Goal: Obtain resource: Download file/media

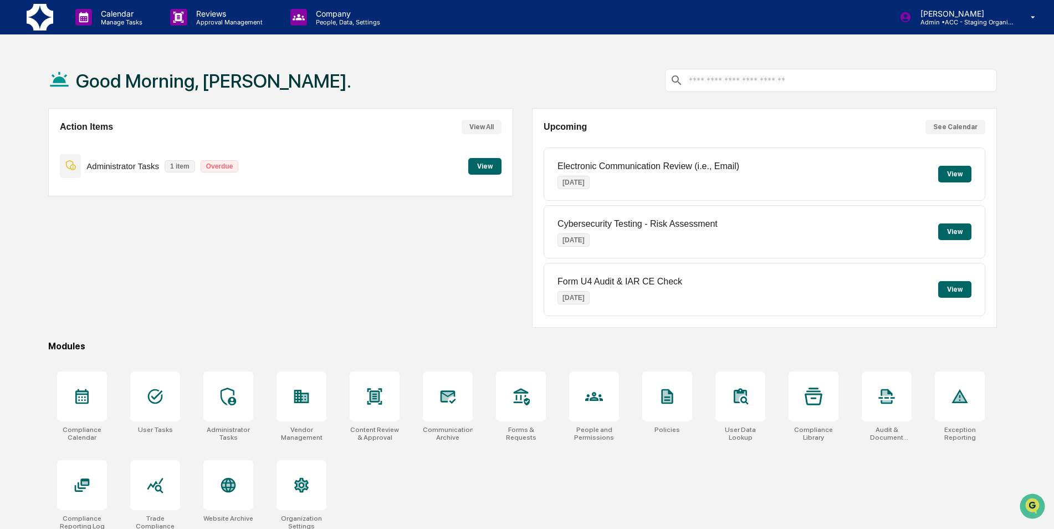
scroll to position [53, 0]
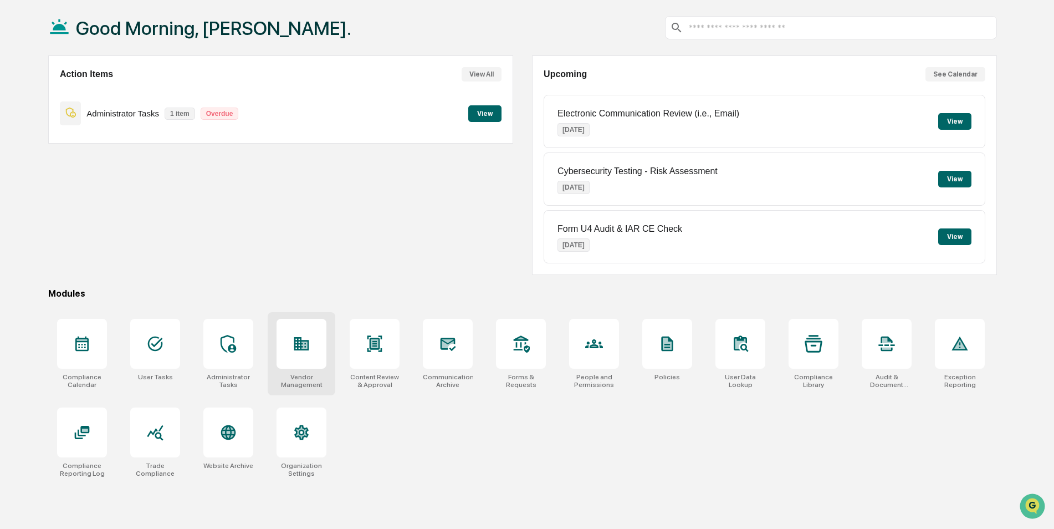
click at [309, 349] on icon at bounding box center [301, 343] width 15 height 13
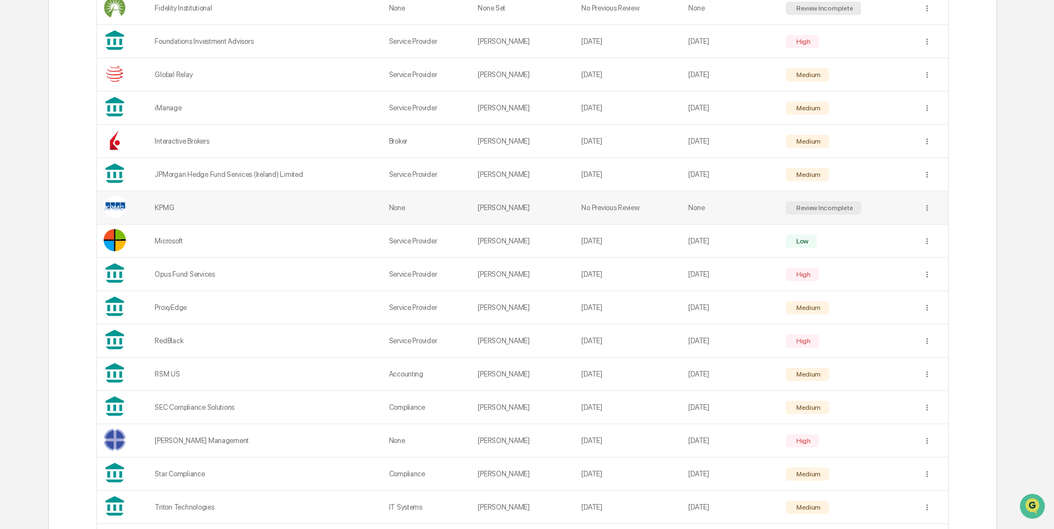
scroll to position [776, 0]
click at [496, 206] on td "[PERSON_NAME]" at bounding box center [523, 205] width 104 height 33
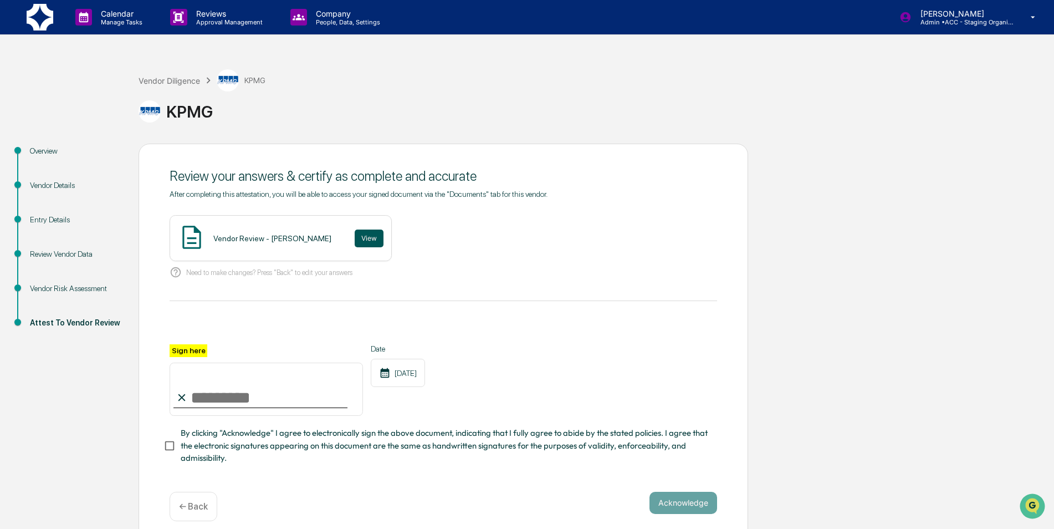
click at [355, 239] on button "View" at bounding box center [369, 239] width 29 height 18
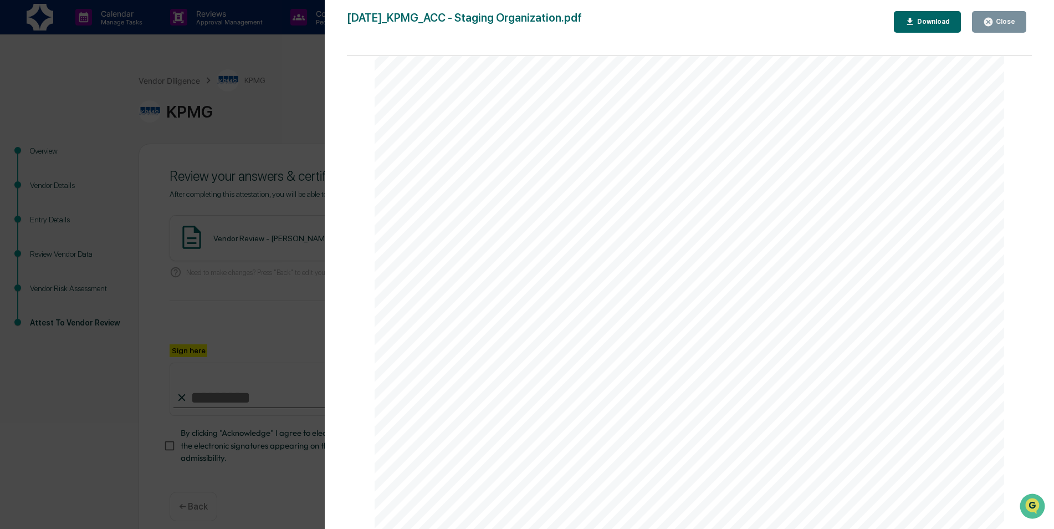
scroll to position [388, 0]
click at [563, 339] on div "[DATE] ACC - Staging Organization Vendor Review - KPMG Vendor Details Vendor Na…" at bounding box center [690, 138] width 630 height 891
click at [999, 19] on div "Close" at bounding box center [999, 22] width 32 height 11
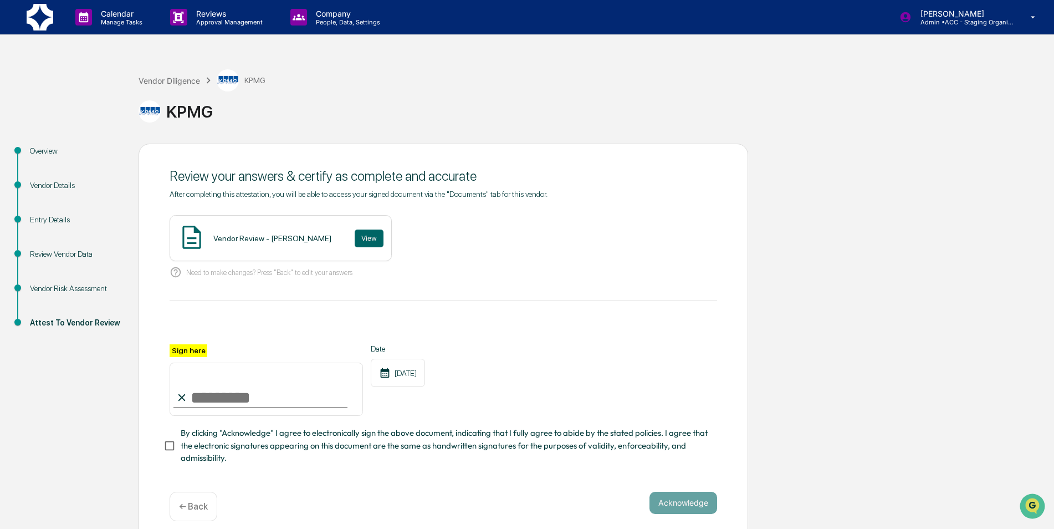
click at [290, 401] on input "Sign here" at bounding box center [266, 389] width 193 height 53
type input "**********"
click at [705, 509] on button "Acknowledge" at bounding box center [684, 503] width 68 height 22
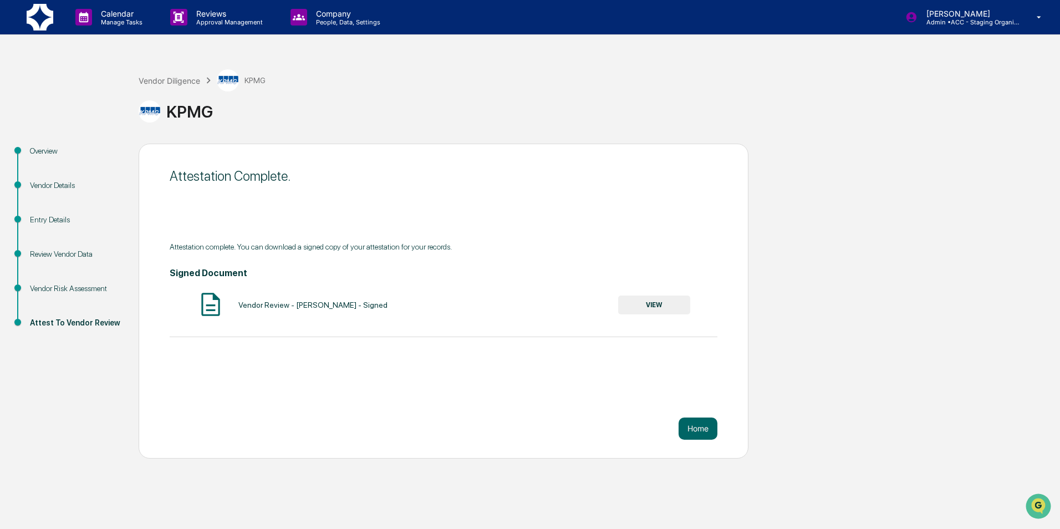
click at [672, 309] on button "VIEW" at bounding box center [654, 304] width 72 height 19
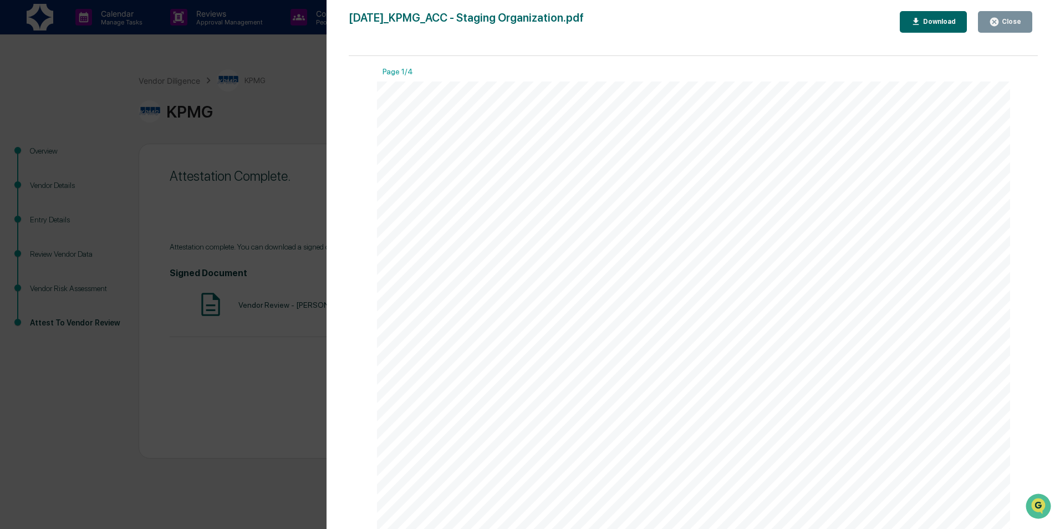
click at [930, 26] on div "Download" at bounding box center [933, 22] width 45 height 11
click at [262, 89] on div "Version History [DATE] 03:54 PM [PERSON_NAME] [DATE]_KPMG_ACC - Staging Organiz…" at bounding box center [530, 264] width 1060 height 529
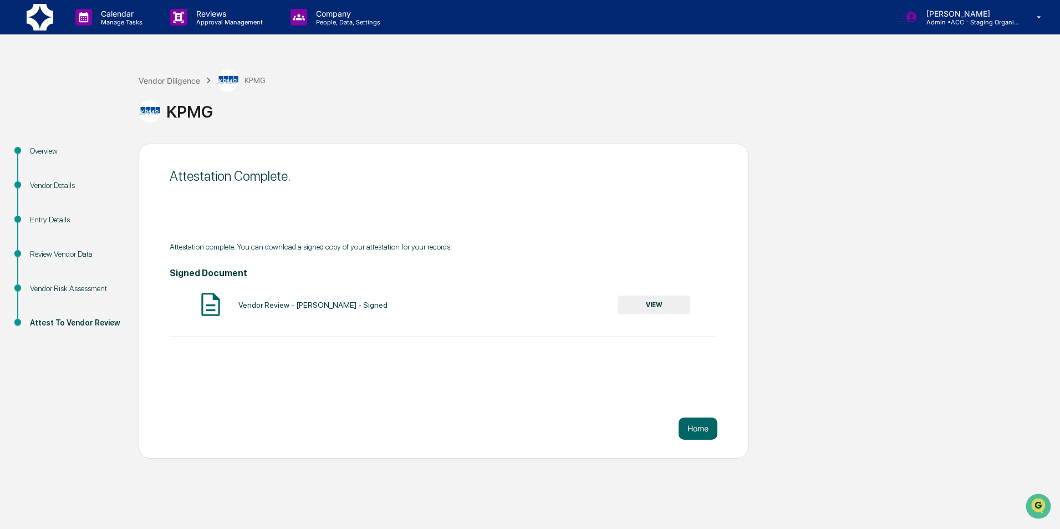
click at [49, 22] on img at bounding box center [40, 17] width 27 height 27
